Goal: Information Seeking & Learning: Learn about a topic

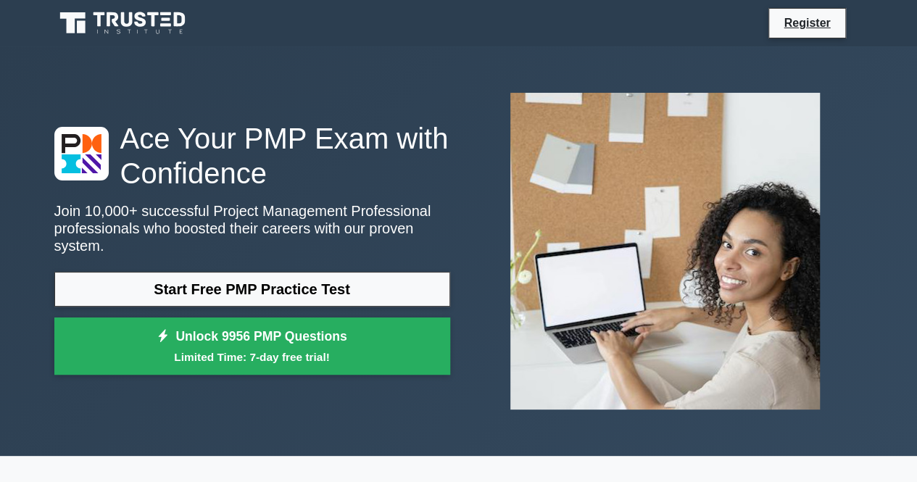
click at [286, 283] on link "Start Free PMP Practice Test" at bounding box center [252, 289] width 396 height 35
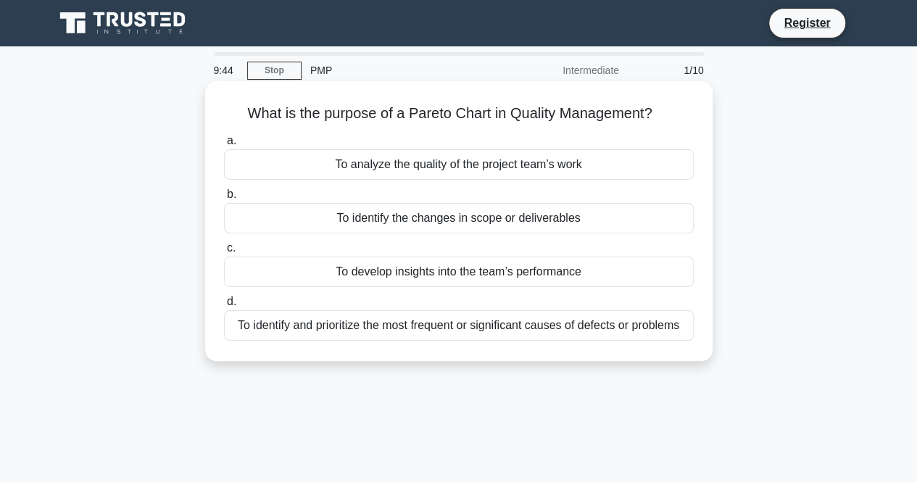
click at [452, 167] on div "To analyze the quality of the project team’s work" at bounding box center [459, 164] width 470 height 30
click at [224, 146] on input "a. To analyze the quality of the project team’s work" at bounding box center [224, 140] width 0 height 9
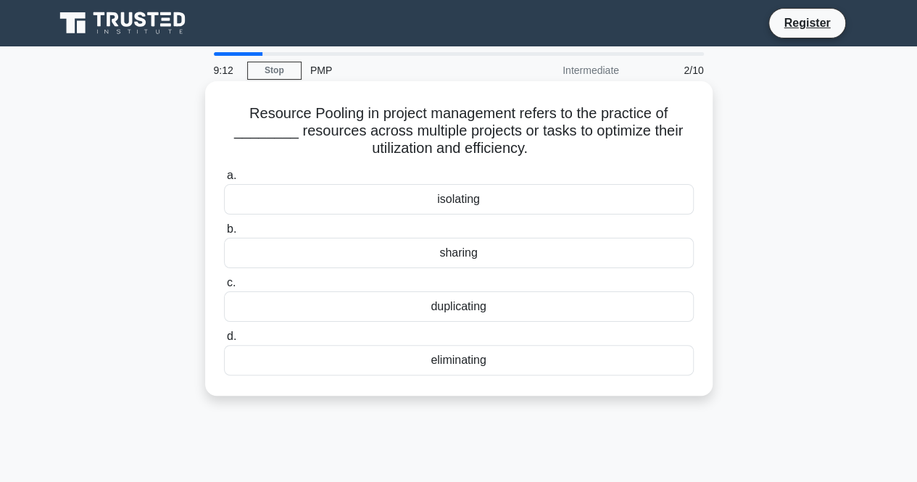
click at [481, 207] on div "isolating" at bounding box center [459, 199] width 470 height 30
click at [224, 180] on input "a. isolating" at bounding box center [224, 175] width 0 height 9
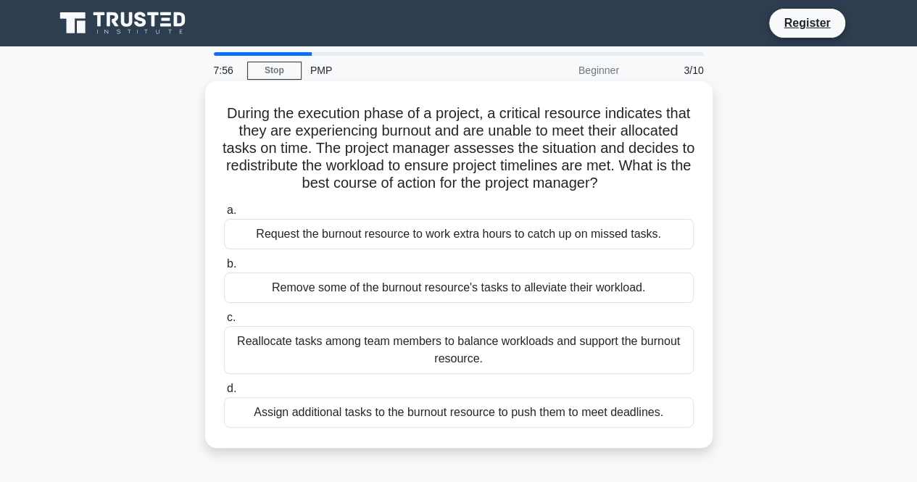
click at [406, 359] on div "Reallocate tasks among team members to balance workloads and support the burnou…" at bounding box center [459, 350] width 470 height 48
click at [224, 323] on input "c. Reallocate tasks among team members to balance workloads and support the bur…" at bounding box center [224, 317] width 0 height 9
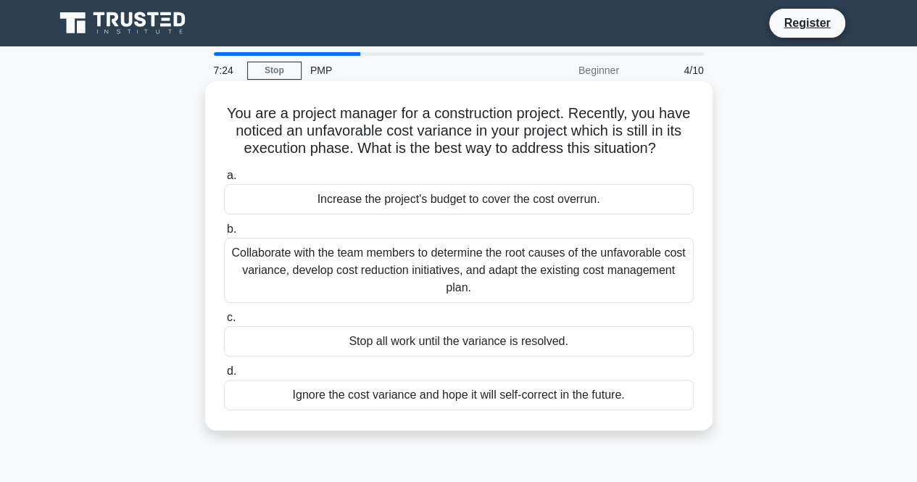
click at [436, 303] on div "Collaborate with the team members to determine the root causes of the unfavorab…" at bounding box center [459, 270] width 470 height 65
click at [224, 234] on input "b. Collaborate with the team members to determine the root causes of the unfavo…" at bounding box center [224, 229] width 0 height 9
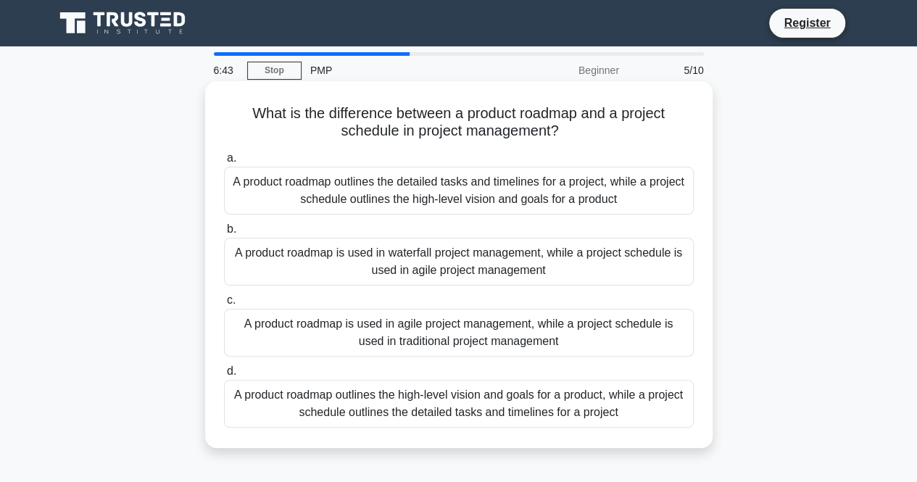
click at [465, 418] on div "A product roadmap outlines the high-level vision and goals for a product, while…" at bounding box center [459, 404] width 470 height 48
click at [224, 376] on input "d. A product roadmap outlines the high-level vision and goals for a product, wh…" at bounding box center [224, 371] width 0 height 9
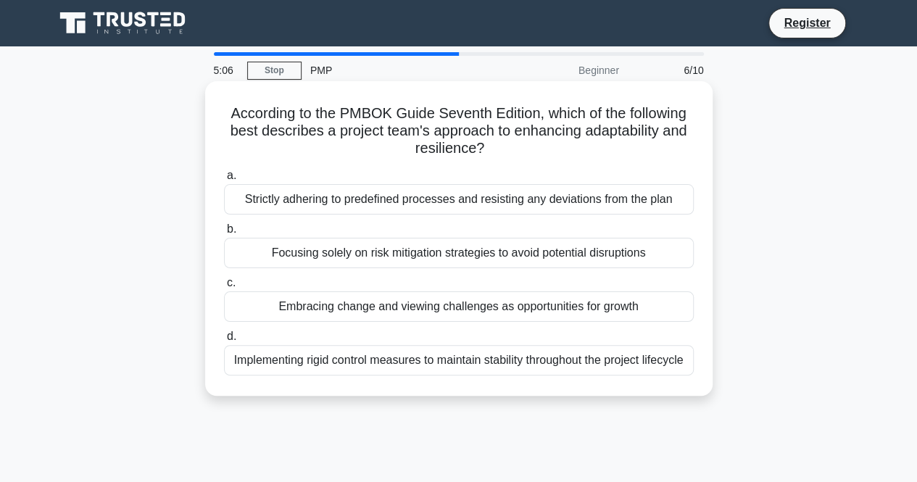
click at [505, 375] on div "Implementing rigid control measures to maintain stability throughout the projec…" at bounding box center [459, 360] width 470 height 30
click at [224, 341] on input "d. Implementing rigid control measures to maintain stability throughout the pro…" at bounding box center [224, 336] width 0 height 9
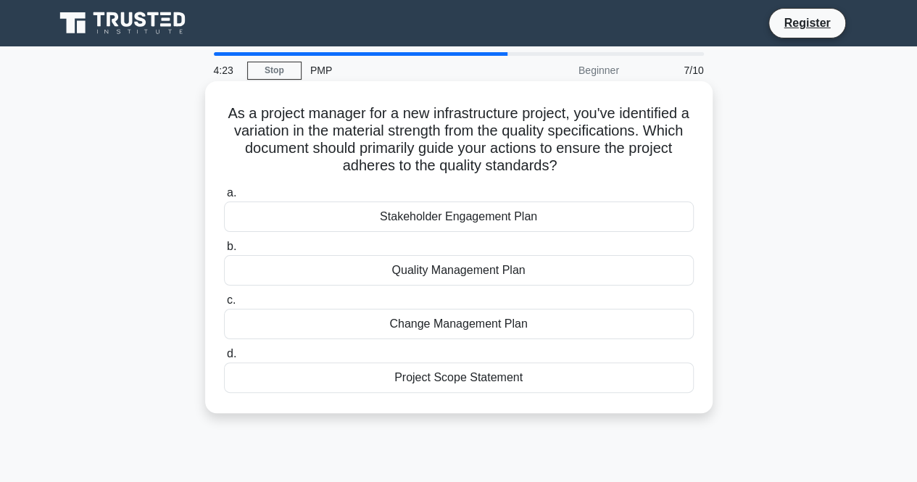
click at [489, 270] on div "Quality Management Plan" at bounding box center [459, 270] width 470 height 30
click at [224, 252] on input "b. Quality Management Plan" at bounding box center [224, 246] width 0 height 9
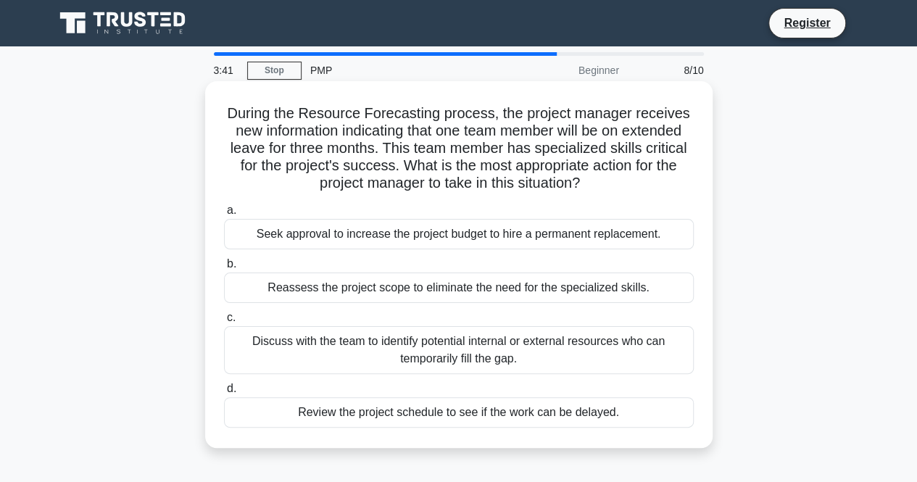
click at [473, 356] on div "Discuss with the team to identify potential internal or external resources who …" at bounding box center [459, 350] width 470 height 48
click at [224, 323] on input "c. Discuss with the team to identify potential internal or external resources w…" at bounding box center [224, 317] width 0 height 9
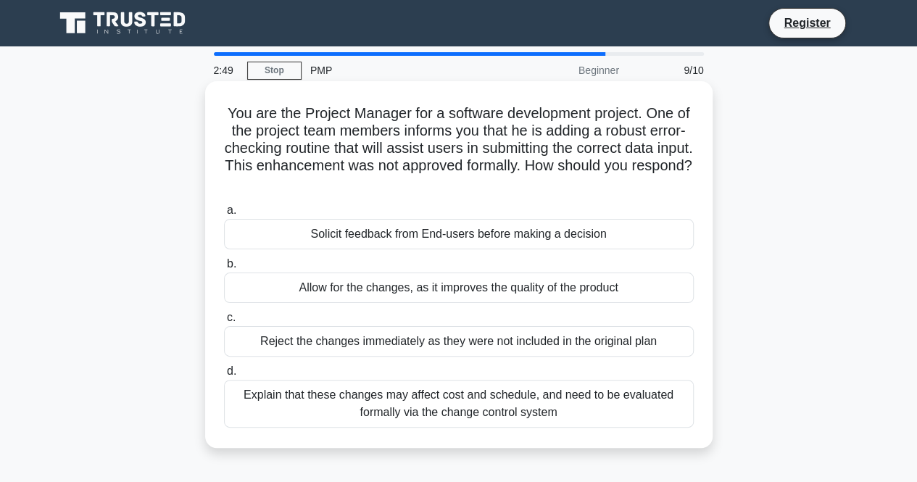
click at [400, 414] on div "Explain that these changes may affect cost and schedule, and need to be evaluat…" at bounding box center [459, 404] width 470 height 48
click at [224, 376] on input "d. Explain that these changes may affect cost and schedule, and need to be eval…" at bounding box center [224, 371] width 0 height 9
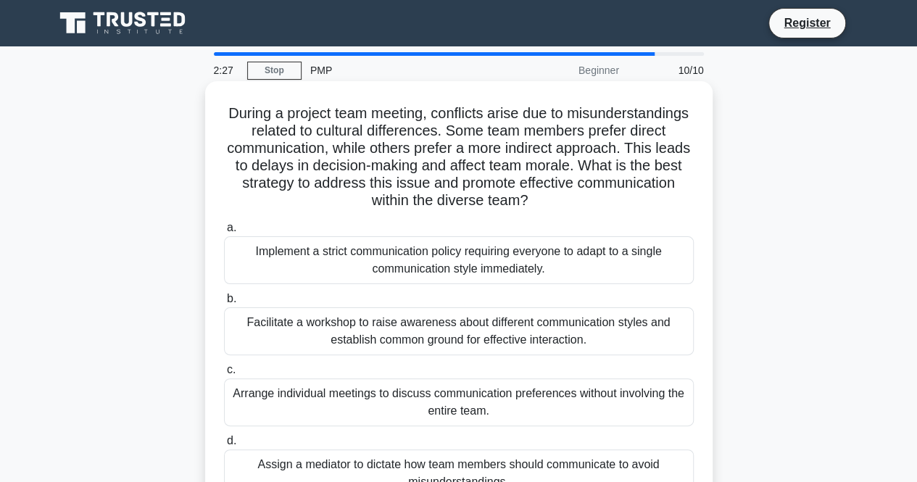
scroll to position [72, 0]
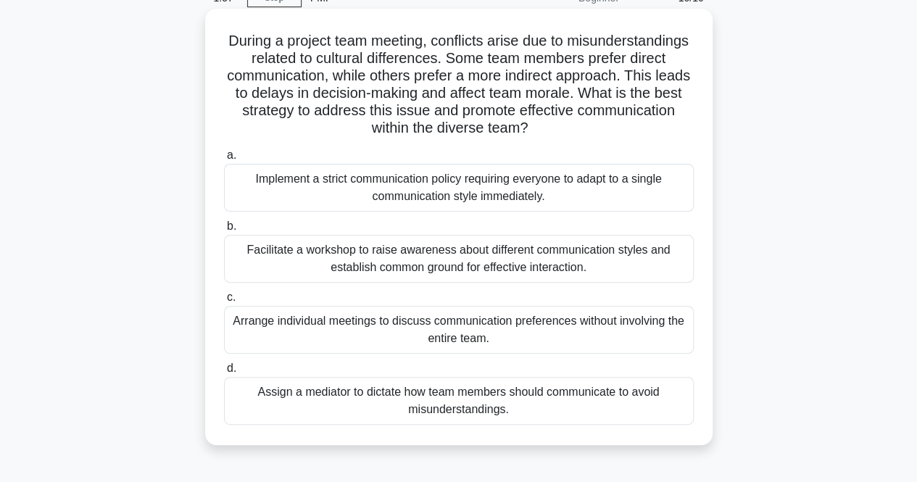
click at [448, 197] on div "Implement a strict communication policy requiring everyone to adapt to a single…" at bounding box center [459, 188] width 470 height 48
click at [224, 160] on input "a. Implement a strict communication policy requiring everyone to adapt to a sin…" at bounding box center [224, 155] width 0 height 9
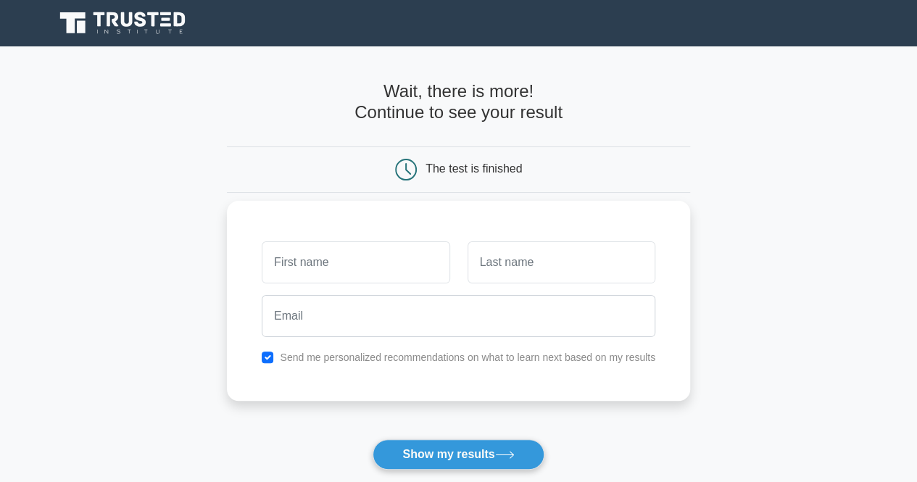
click at [383, 269] on input "text" at bounding box center [356, 262] width 188 height 42
type input "[PERSON_NAME]"
click at [541, 247] on input "text" at bounding box center [562, 262] width 188 height 42
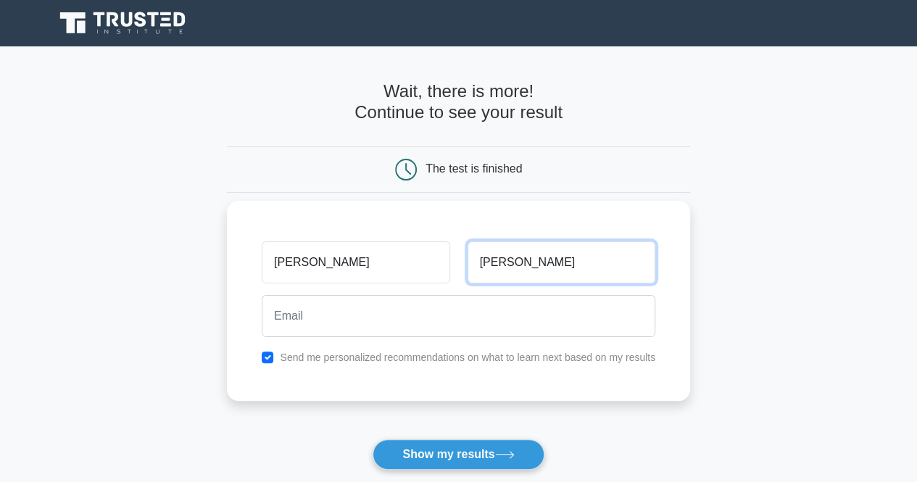
type input "[PERSON_NAME]"
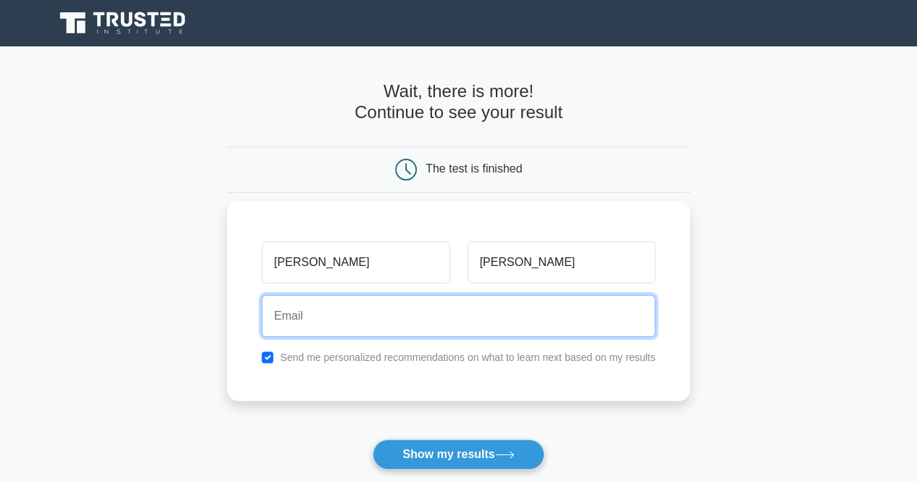
click at [485, 310] on input "email" at bounding box center [459, 316] width 394 height 42
click at [335, 310] on input "habibraina"[DOMAIN_NAME]" at bounding box center [459, 316] width 394 height 42
type input "[EMAIL_ADDRESS][DOMAIN_NAME]"
click at [373, 439] on button "Show my results" at bounding box center [458, 454] width 171 height 30
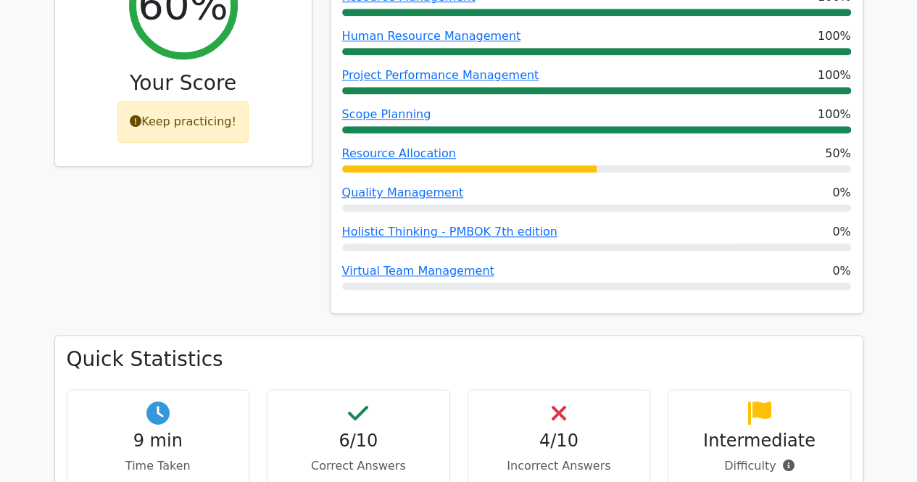
scroll to position [797, 0]
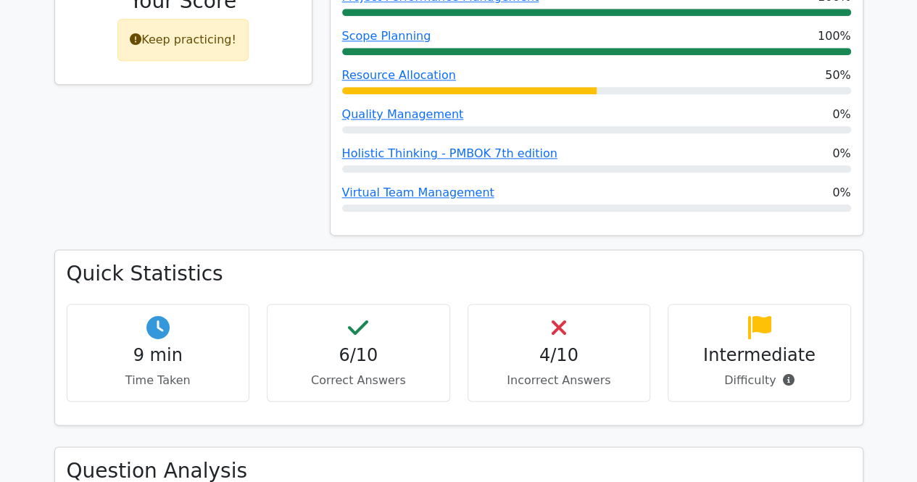
click at [528, 372] on p "Incorrect Answers" at bounding box center [559, 380] width 159 height 17
click at [634, 345] on h4 "4/10" at bounding box center [559, 355] width 159 height 21
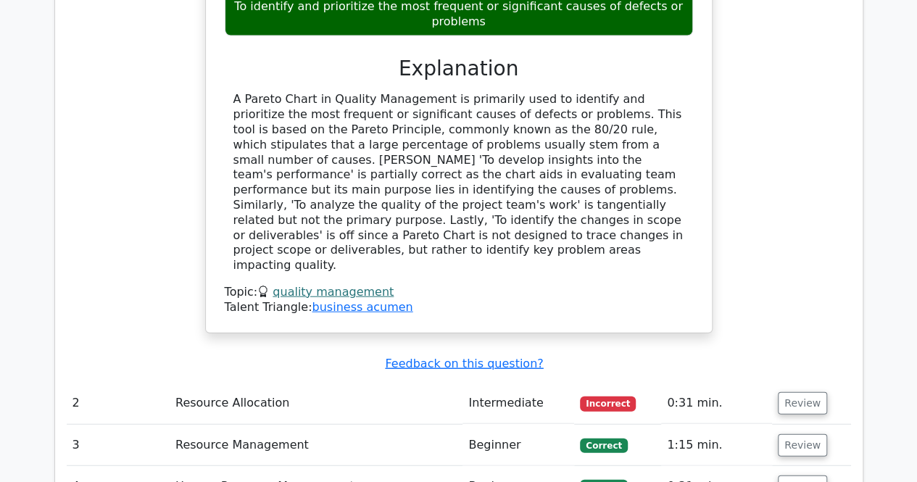
scroll to position [1595, 0]
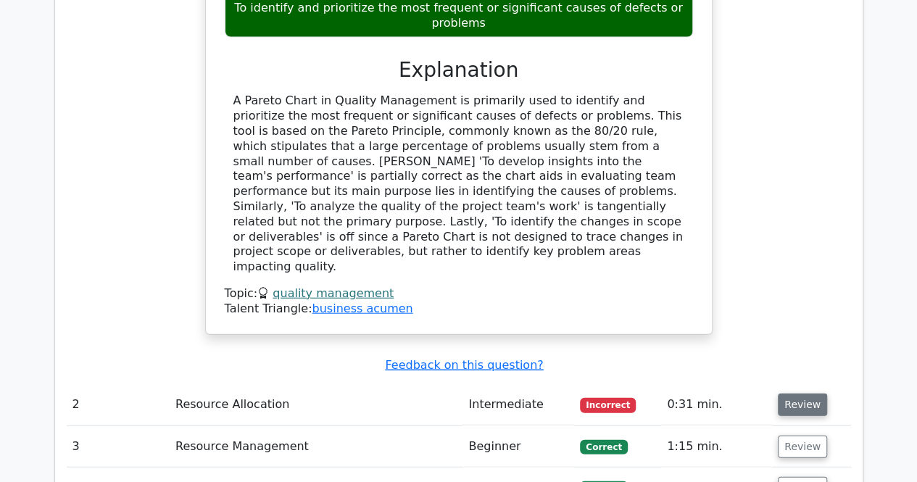
click at [807, 394] on button "Review" at bounding box center [802, 405] width 49 height 22
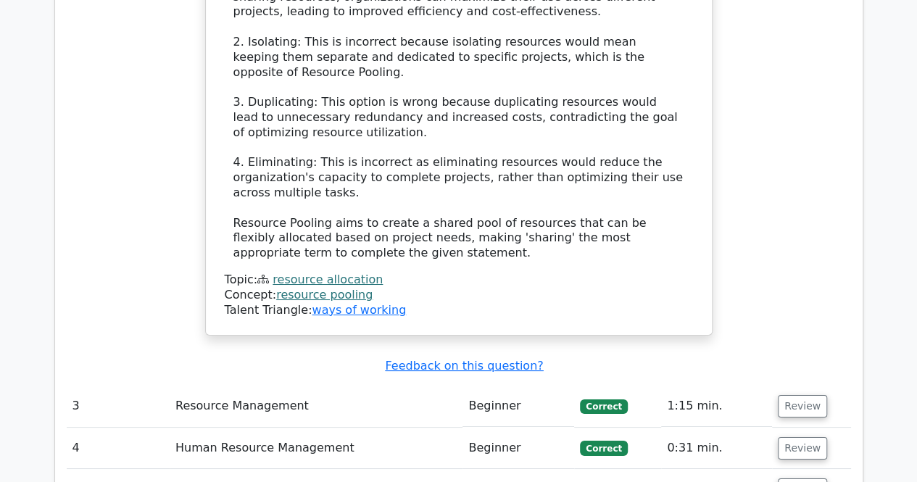
scroll to position [2537, 0]
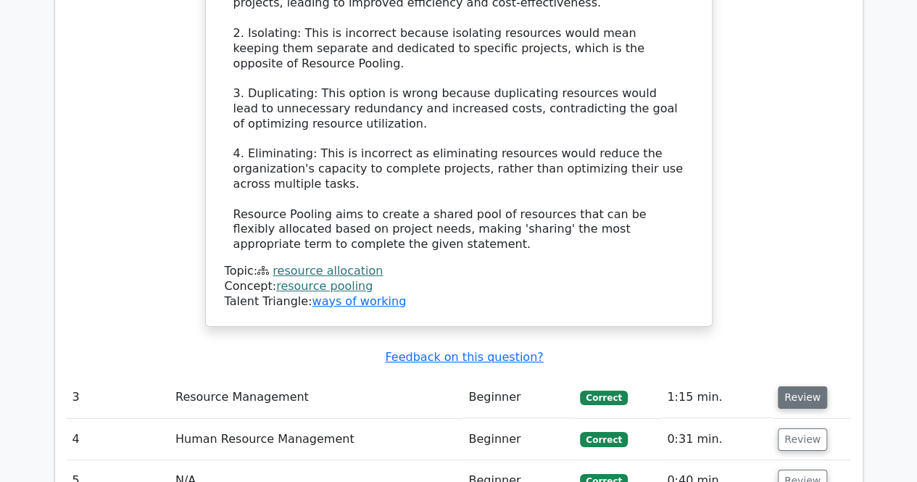
click at [801, 386] on button "Review" at bounding box center [802, 397] width 49 height 22
click at [809, 386] on button "Review" at bounding box center [802, 397] width 49 height 22
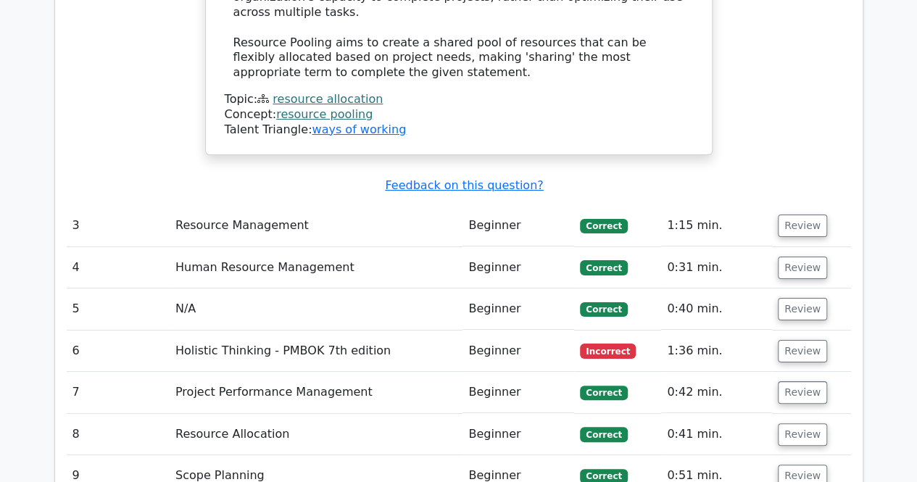
scroll to position [2682, 0]
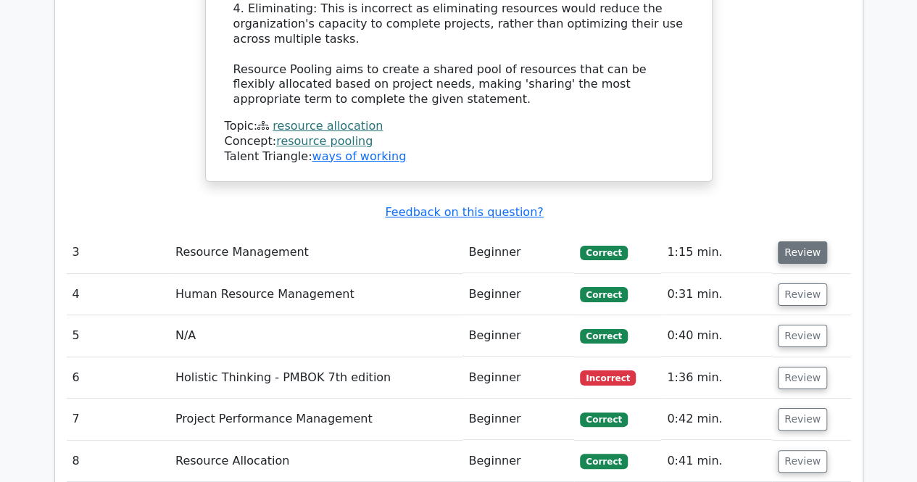
click at [786, 241] on button "Review" at bounding box center [802, 252] width 49 height 22
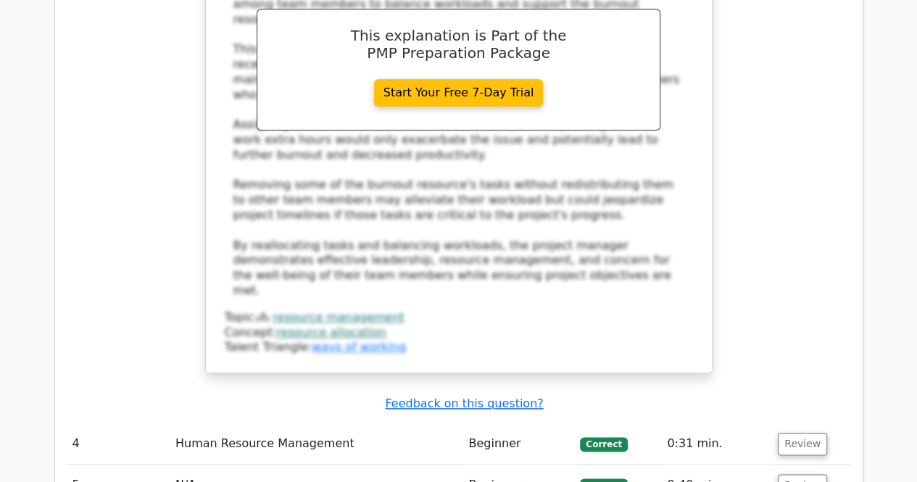
scroll to position [3407, 0]
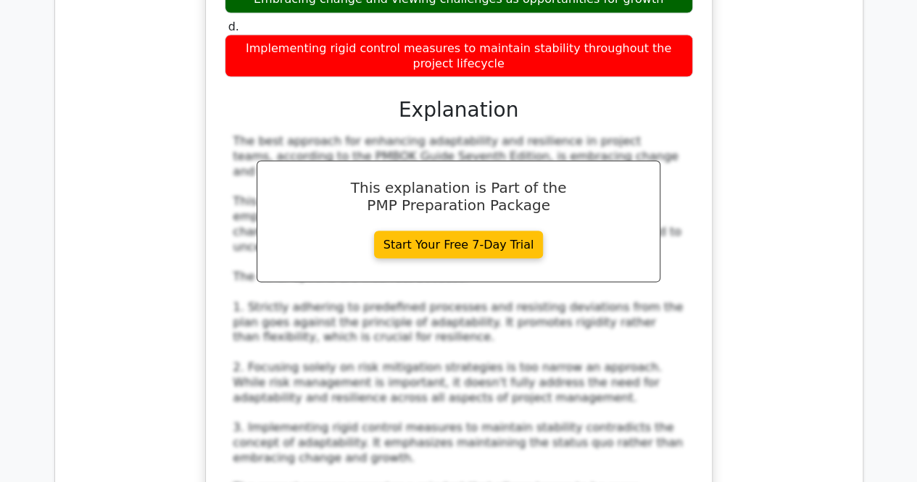
scroll to position [4349, 0]
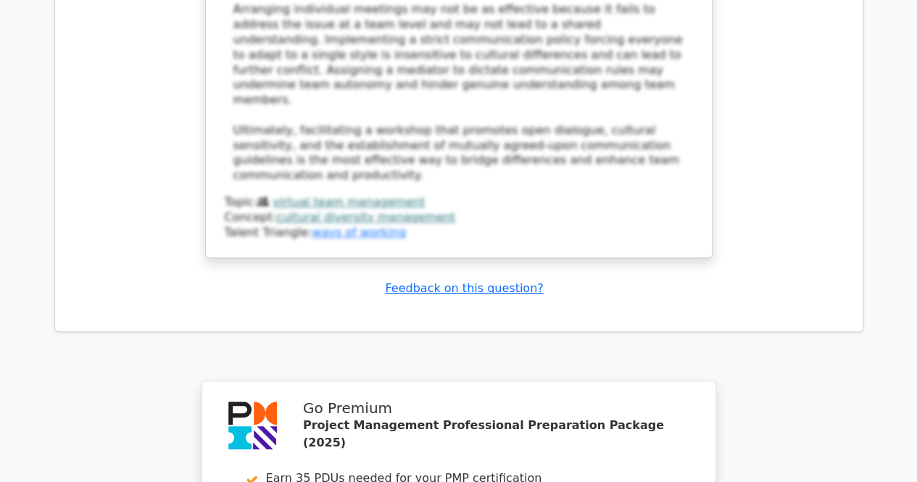
scroll to position [5844, 0]
